Goal: Answer question/provide support: Share knowledge or assist other users

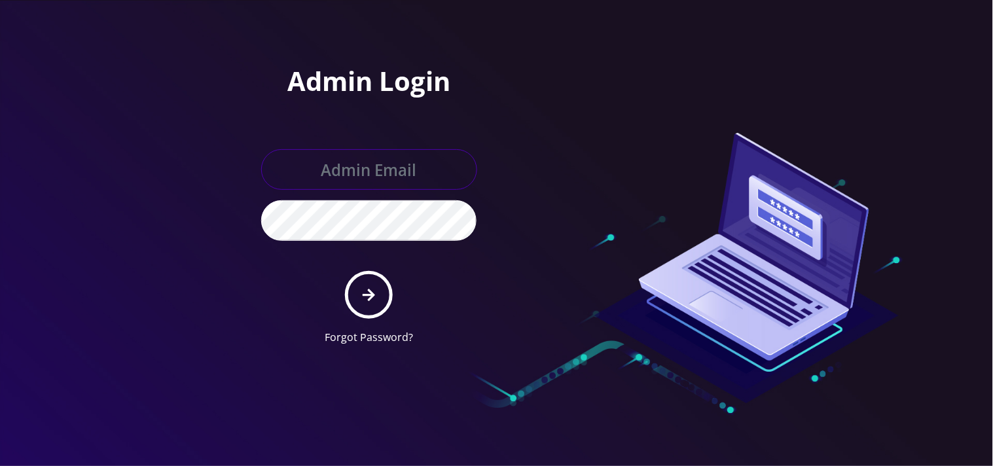
type input "[EMAIL_ADDRESS][DOMAIN_NAME]"
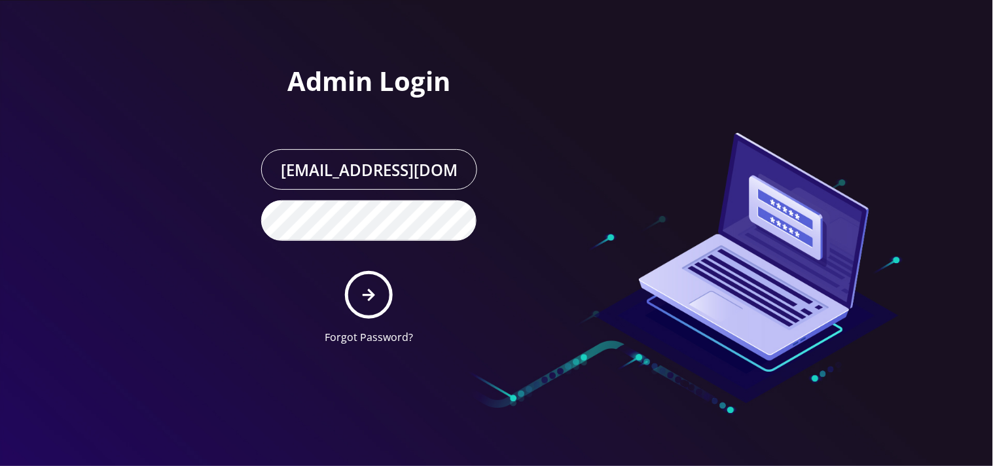
click at [376, 318] on form "[EMAIL_ADDRESS][DOMAIN_NAME] Forgot Password?" at bounding box center [369, 247] width 216 height 196
click at [368, 302] on button "submit" at bounding box center [369, 295] width 48 height 48
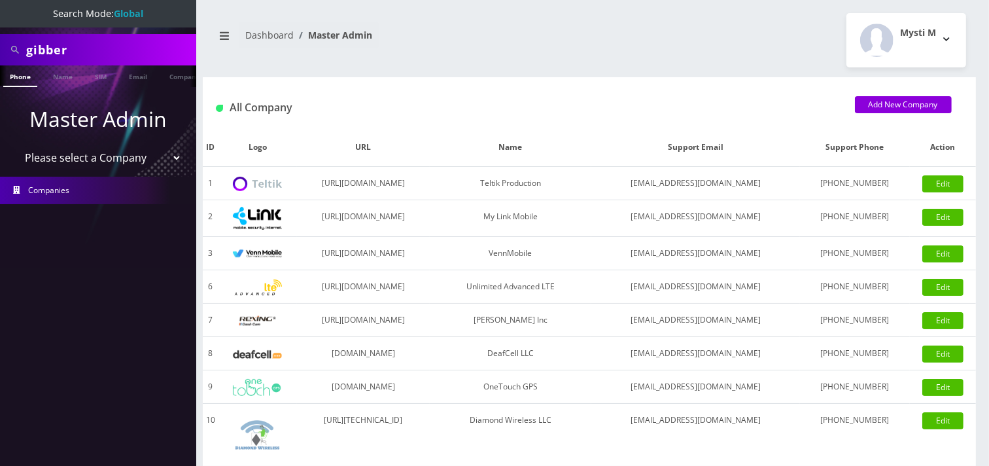
click at [109, 50] on input "gibber" at bounding box center [109, 49] width 167 height 25
paste input "[PERSON_NAME][EMAIL_ADDRESS][DOMAIN_NAME]"
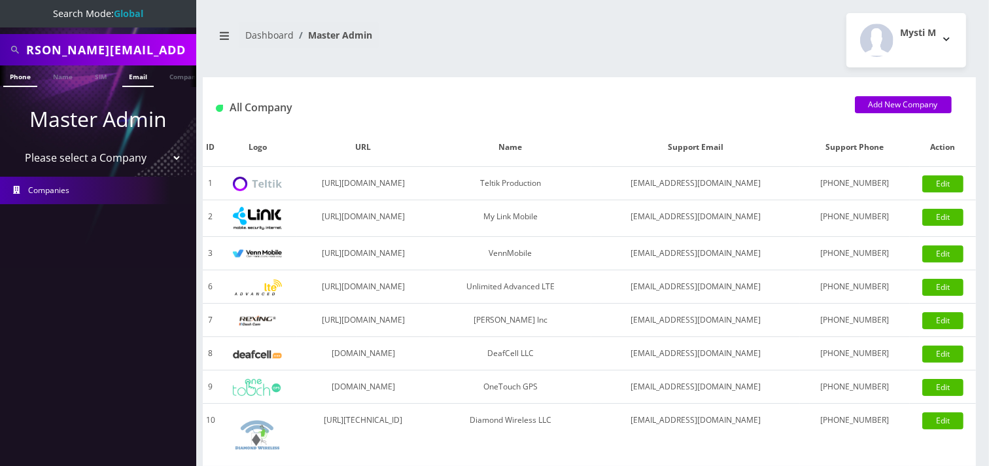
type input "[PERSON_NAME][EMAIL_ADDRESS][DOMAIN_NAME]"
click at [126, 79] on link "Email" at bounding box center [137, 76] width 31 height 22
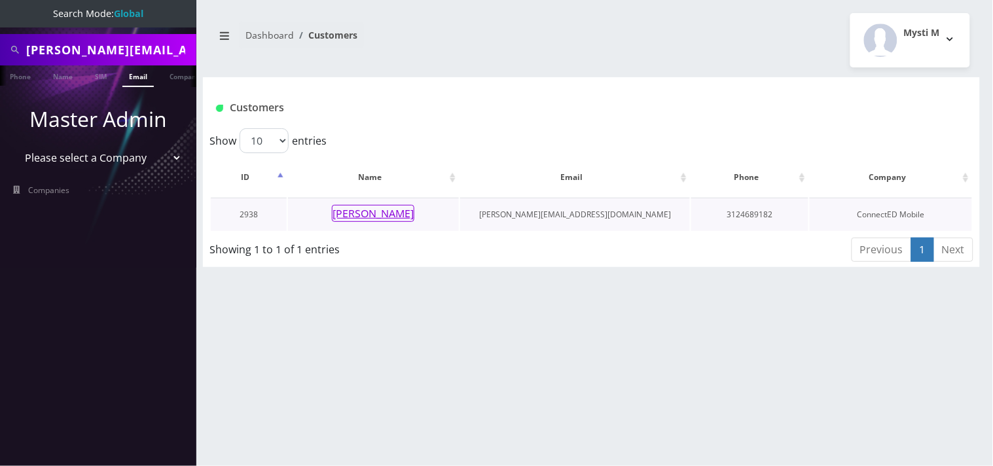
click at [354, 207] on button "Angel Sánchez" at bounding box center [373, 213] width 82 height 17
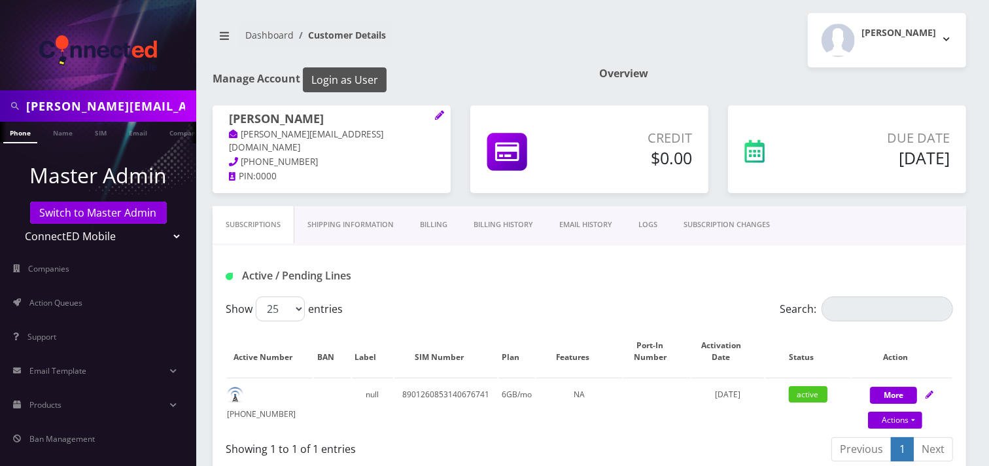
click at [344, 82] on button "Login as User" at bounding box center [345, 79] width 84 height 25
